Goal: Navigation & Orientation: Find specific page/section

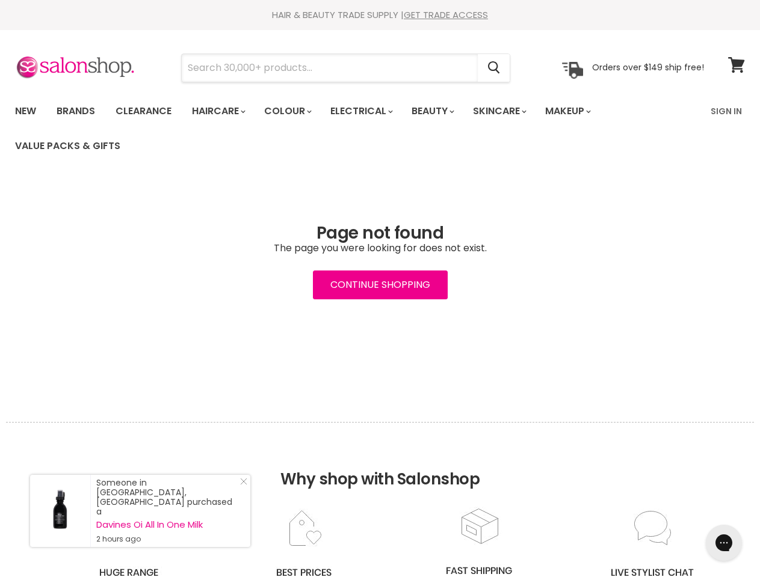
click at [330, 68] on input "Search" at bounding box center [330, 68] width 296 height 28
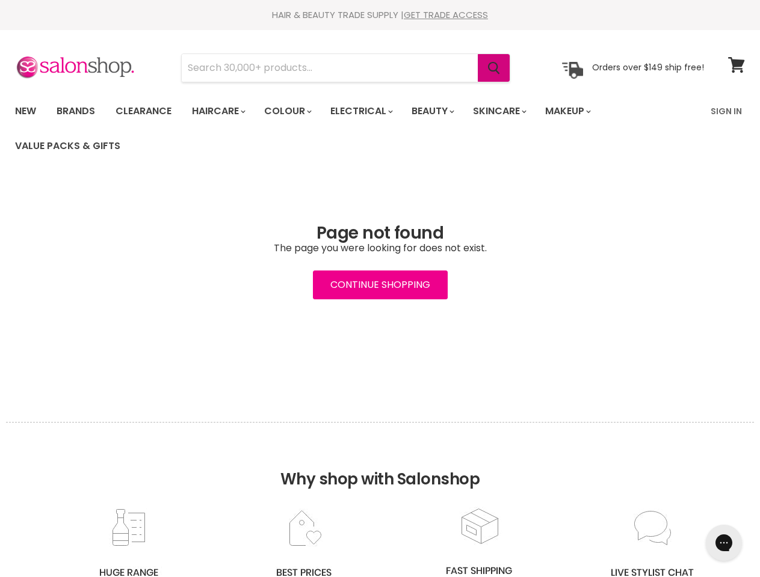
click at [494, 68] on icon "Search" at bounding box center [494, 68] width 12 height 13
click at [222, 111] on link "Haircare" at bounding box center [218, 111] width 70 height 25
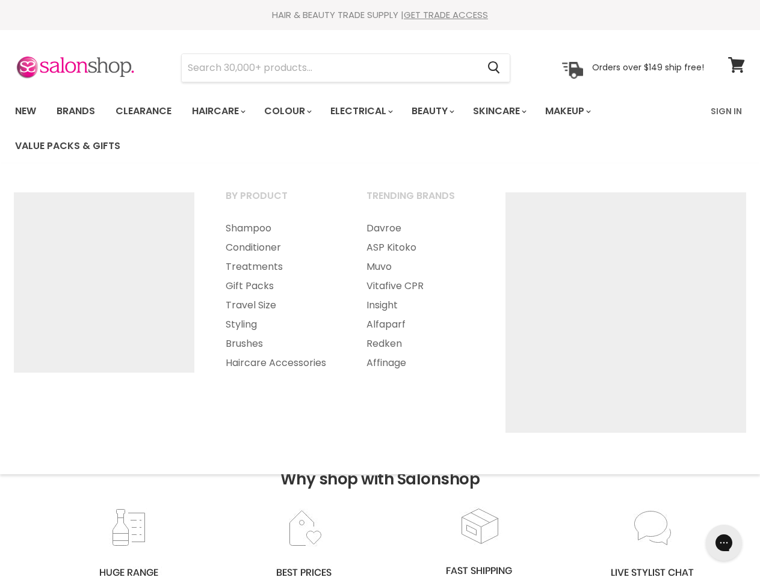
click at [294, 111] on link "Colour" at bounding box center [287, 111] width 64 height 25
click at [369, 111] on link "Electrical" at bounding box center [360, 111] width 79 height 25
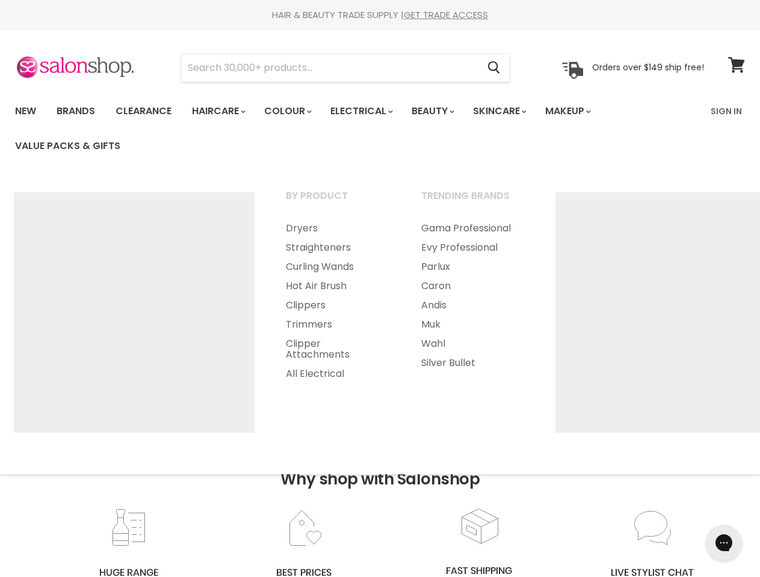
click at [443, 111] on link "Beauty" at bounding box center [431, 111] width 59 height 25
